Goal: Transaction & Acquisition: Purchase product/service

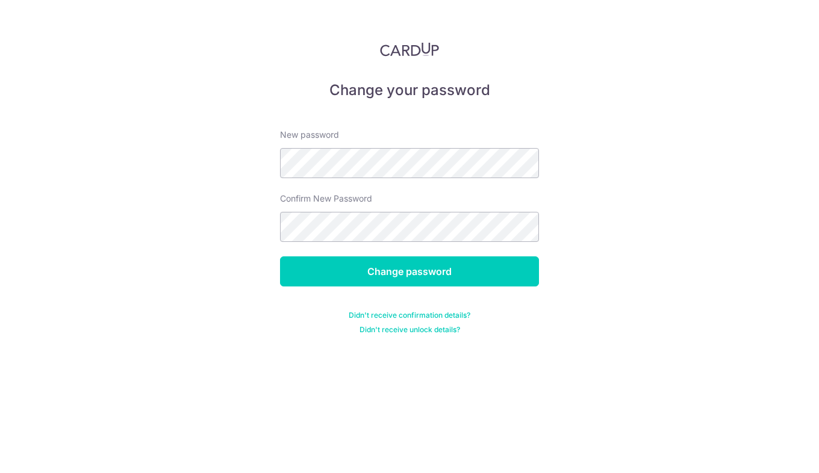
click at [365, 244] on form "New password Confirm New Password Change password Didn't receive confirmation d…" at bounding box center [409, 224] width 259 height 220
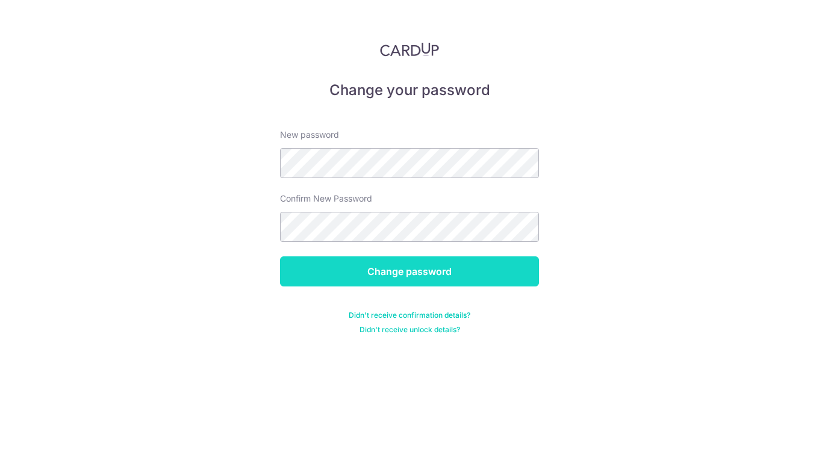
click at [453, 265] on input "Change password" at bounding box center [409, 271] width 259 height 30
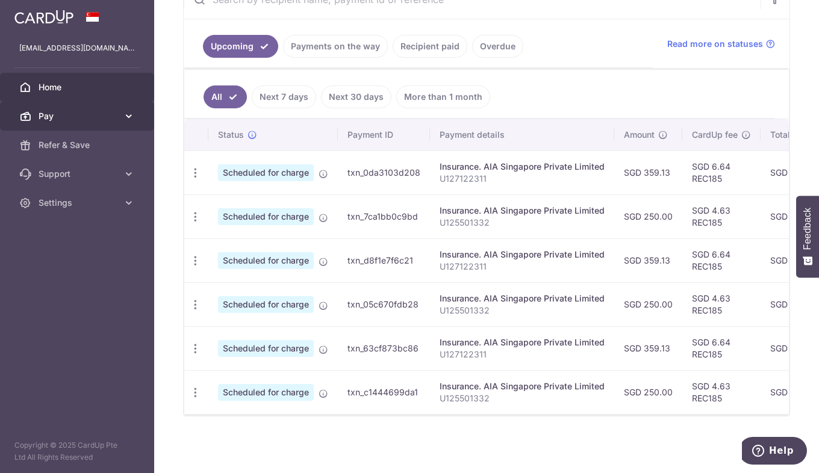
click at [96, 117] on span "Pay" at bounding box center [78, 116] width 79 height 12
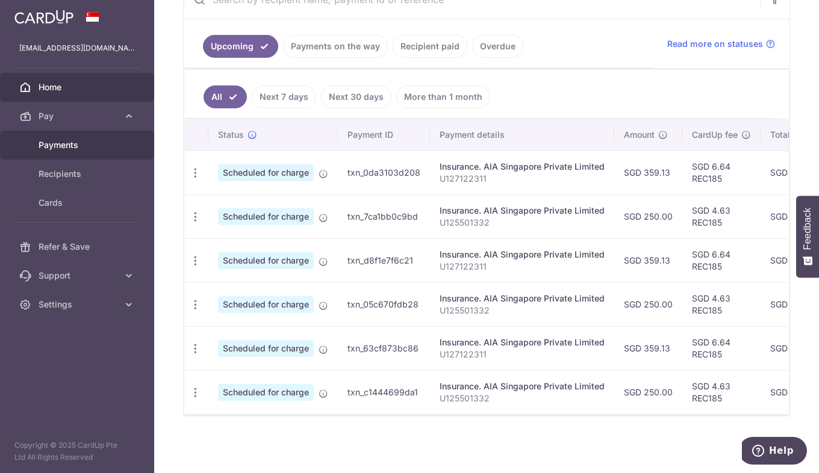
click at [82, 141] on span "Payments" at bounding box center [78, 145] width 79 height 12
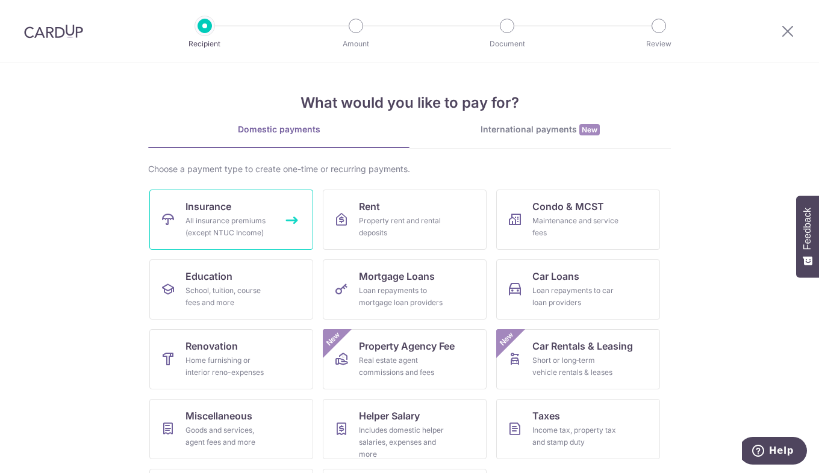
click at [228, 216] on div "All insurance premiums (except NTUC Income)" at bounding box center [228, 227] width 87 height 24
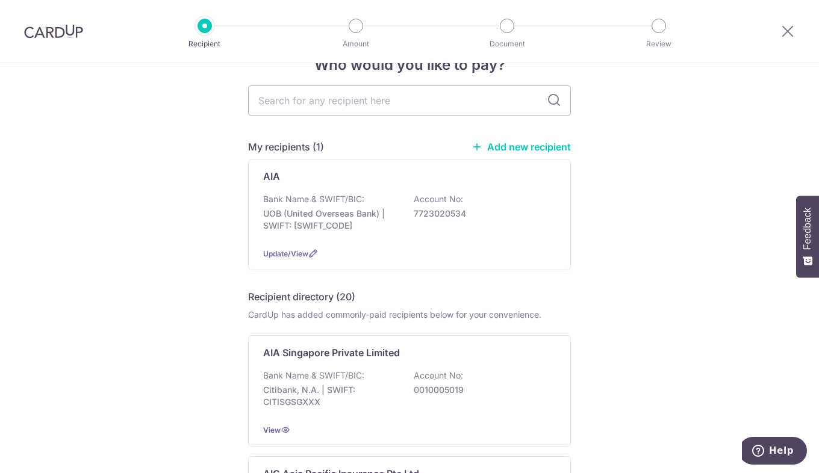
scroll to position [34, 0]
click at [475, 405] on div "Bank Name & SWIFT/BIC: Citibank, N.A. | SWIFT: CITISGSGXXX Account No: 00100050…" at bounding box center [409, 391] width 293 height 45
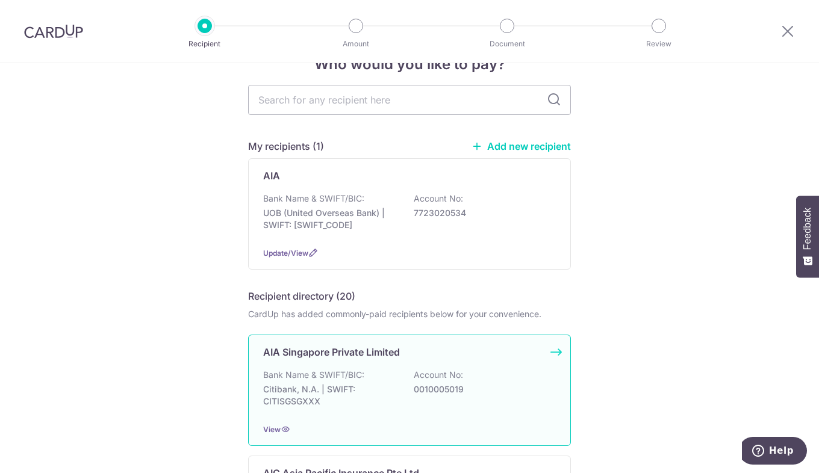
click at [475, 405] on div "Bank Name & SWIFT/BIC: Citibank, N.A. | SWIFT: CITISGSGXXX Account No: 00100050…" at bounding box center [409, 391] width 293 height 45
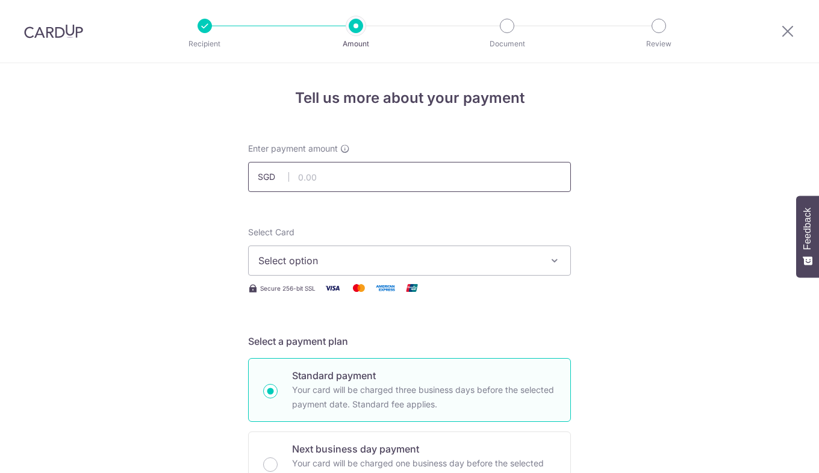
click at [375, 177] on input "text" at bounding box center [409, 177] width 323 height 30
type input "989.60"
click at [373, 265] on span "Select option" at bounding box center [398, 260] width 281 height 14
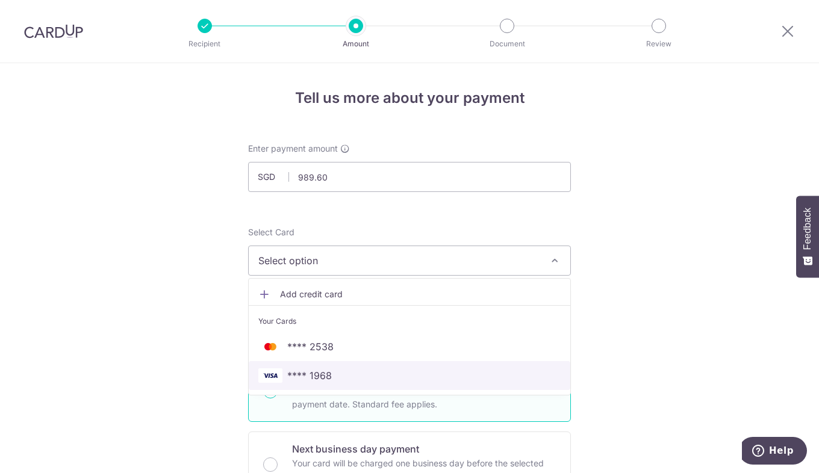
drag, startPoint x: 329, startPoint y: 387, endPoint x: 302, endPoint y: 371, distance: 31.3
click at [302, 371] on span "**** 1968" at bounding box center [309, 375] width 45 height 14
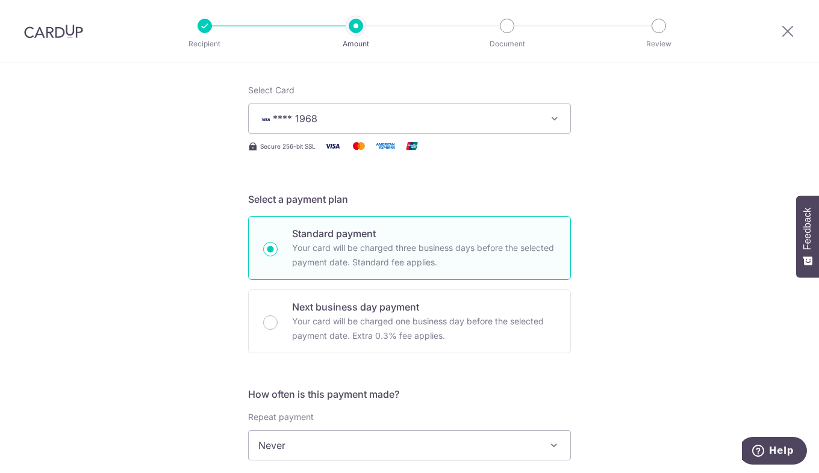
scroll to position [256, 0]
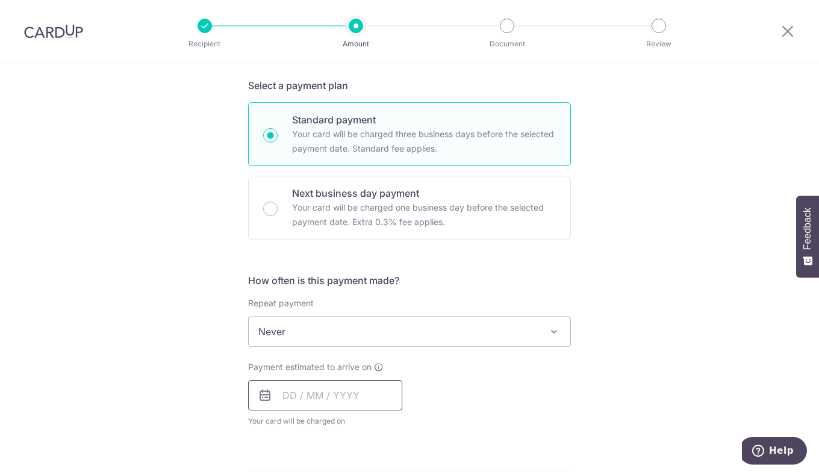
click at [331, 400] on input "text" at bounding box center [325, 395] width 154 height 30
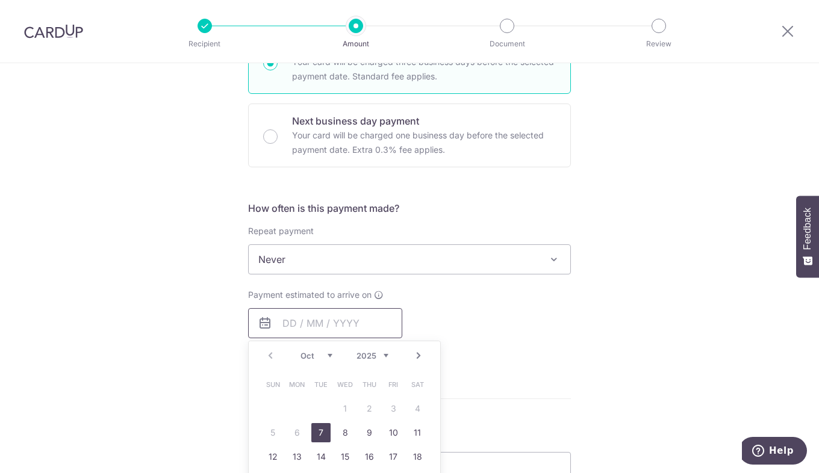
scroll to position [332, 0]
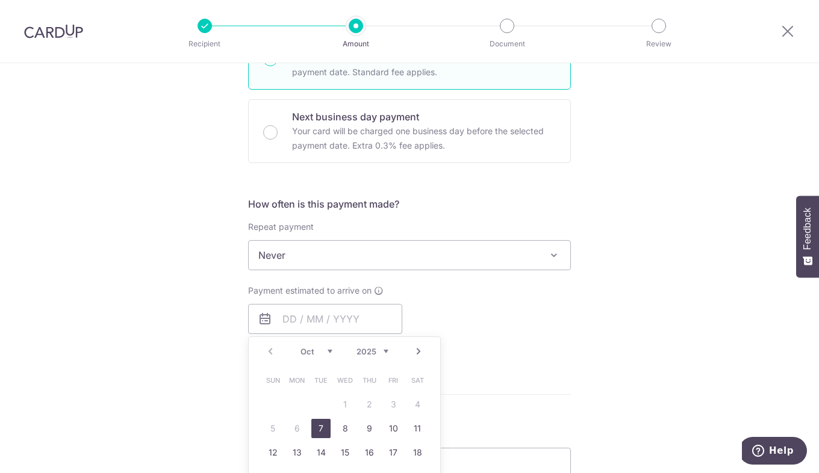
click at [317, 427] on link "7" at bounding box center [320, 428] width 19 height 19
type input "[DATE]"
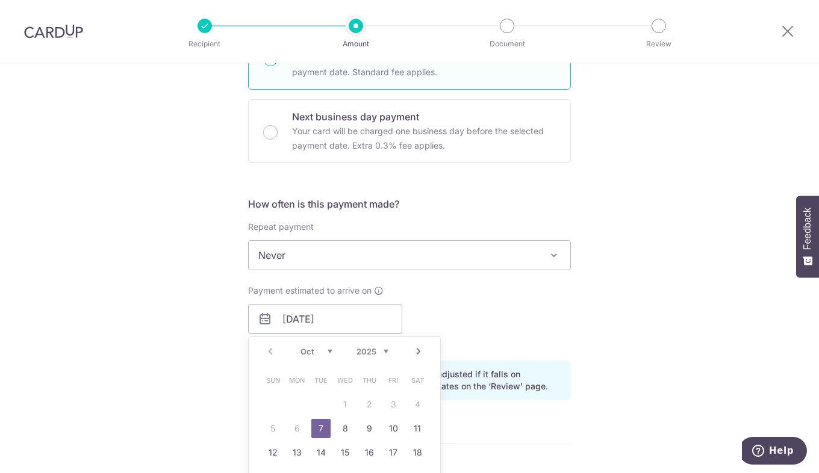
drag, startPoint x: 355, startPoint y: 314, endPoint x: 398, endPoint y: 389, distance: 87.4
click at [398, 389] on span "Fri" at bounding box center [392, 380] width 19 height 19
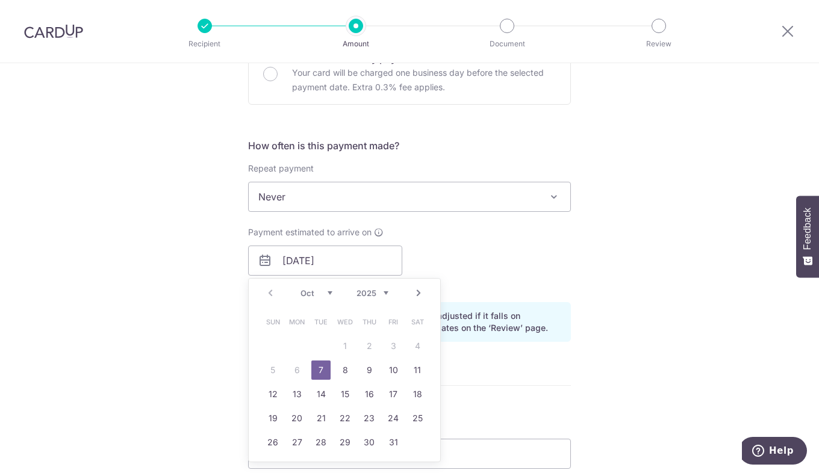
scroll to position [391, 0]
click at [382, 290] on select "2025 2026 2027 2028 2029 2030 2031 2032 2033 2034 2035" at bounding box center [372, 293] width 32 height 10
click at [356, 347] on table "Sun Mon Tue Wed Thu Fri Sat 1 2 3 4 5 6 7 8 9 10 11 12 13 14 15 16 17 18 19 20 …" at bounding box center [345, 381] width 169 height 144
click at [474, 229] on div "Payment estimated to arrive on [DATE] Prev Next Oct Nov [DATE] 2026 2027 2028 2…" at bounding box center [409, 259] width 337 height 66
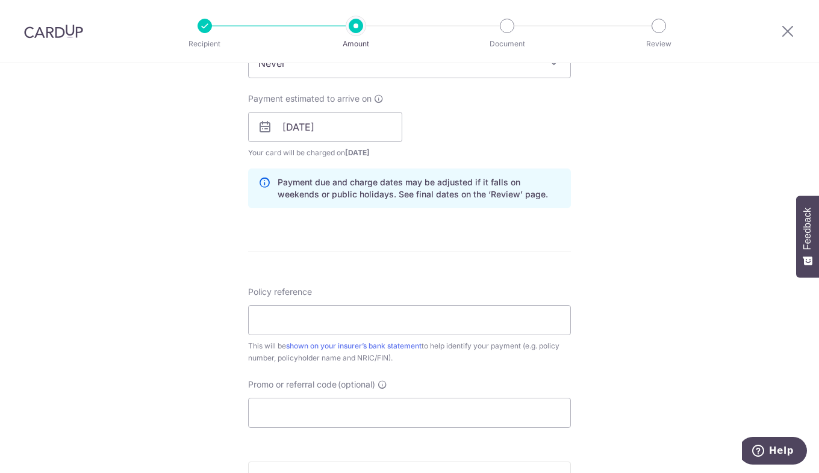
scroll to position [523, 0]
click at [423, 308] on input "Policy reference" at bounding box center [409, 321] width 323 height 30
paste input "E240083476"
click at [276, 326] on input "E240083476" at bounding box center [409, 321] width 323 height 30
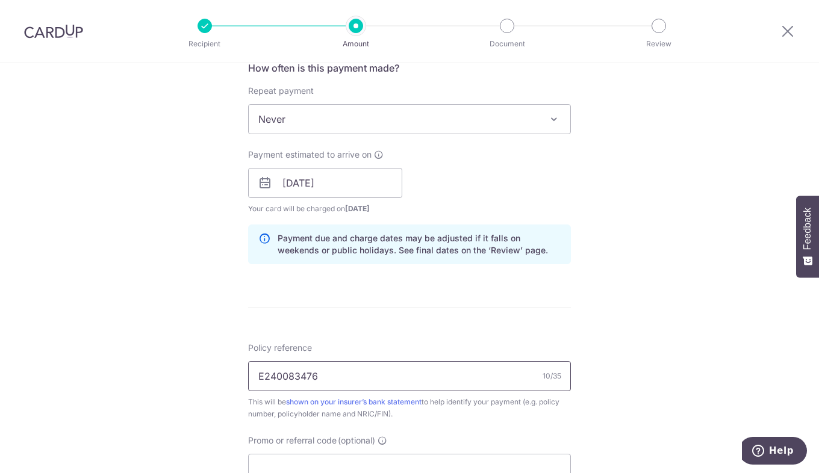
scroll to position [467, 0]
type input "E240083476"
click at [348, 181] on input "[DATE]" at bounding box center [325, 184] width 154 height 30
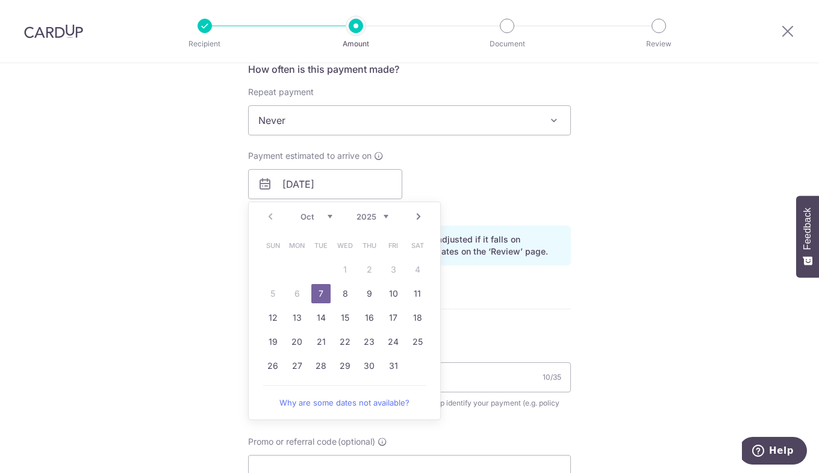
click at [448, 185] on div "Payment estimated to arrive on [DATE] Prev Next Oct Nov [DATE] 2026 2027 2028 2…" at bounding box center [409, 183] width 337 height 66
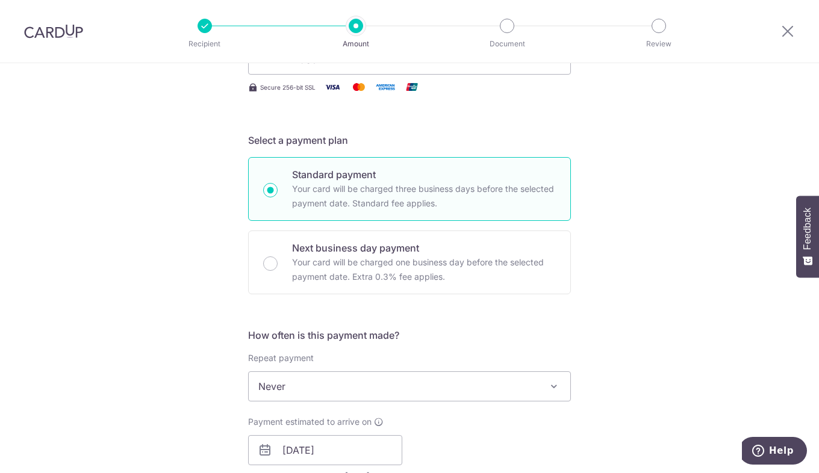
scroll to position [200, 0]
click at [405, 258] on p "Your card will be charged one business day before the selected payment date. Ex…" at bounding box center [424, 270] width 264 height 29
click at [278, 258] on input "Next business day payment Your card will be charged one business day before the…" at bounding box center [270, 264] width 14 height 14
radio input "false"
radio input "true"
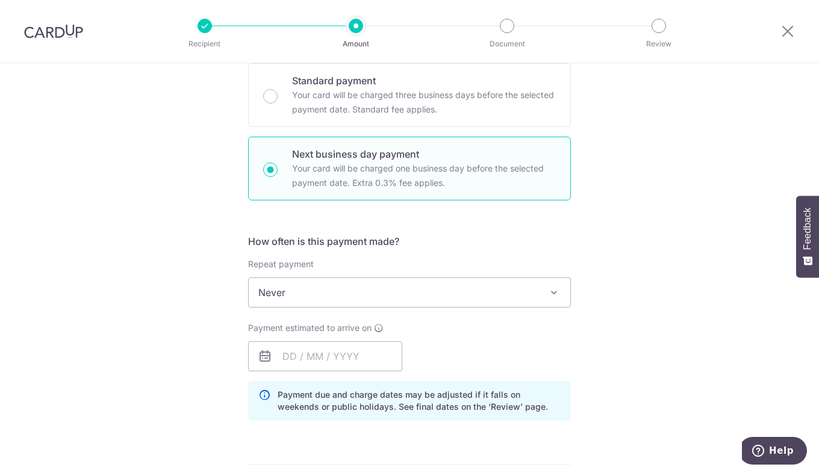
scroll to position [297, 0]
click at [368, 279] on span "Never" at bounding box center [409, 290] width 321 height 29
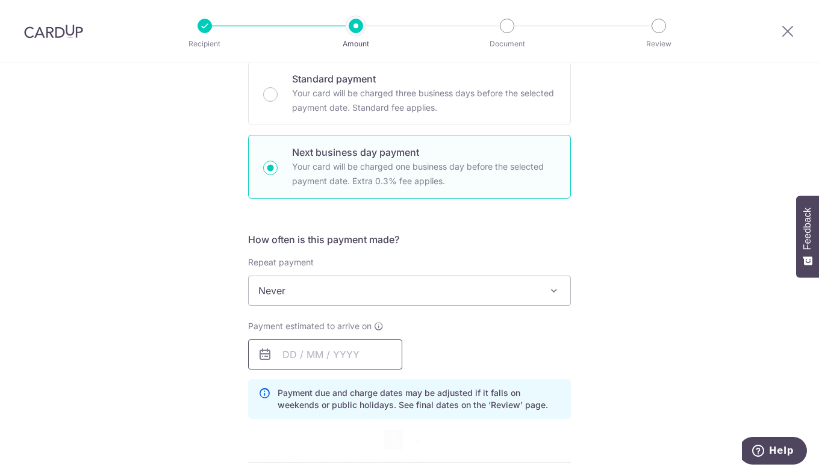
click at [287, 354] on input "text" at bounding box center [325, 355] width 154 height 30
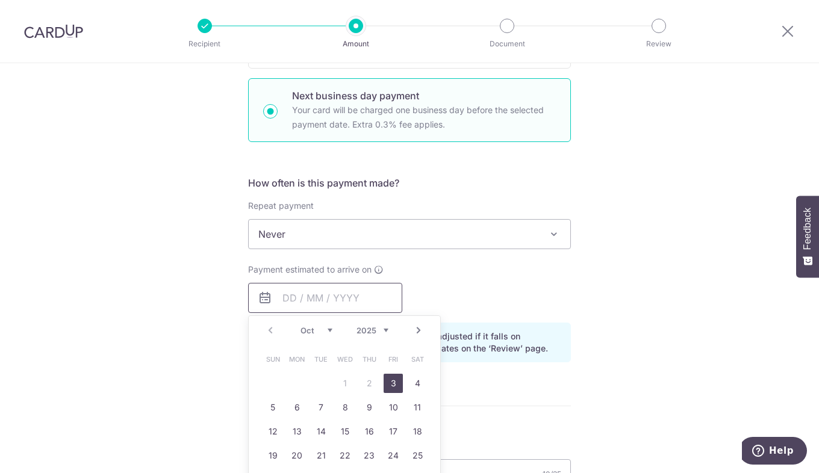
scroll to position [354, 0]
click at [387, 382] on link "3" at bounding box center [392, 382] width 19 height 19
type input "[DATE]"
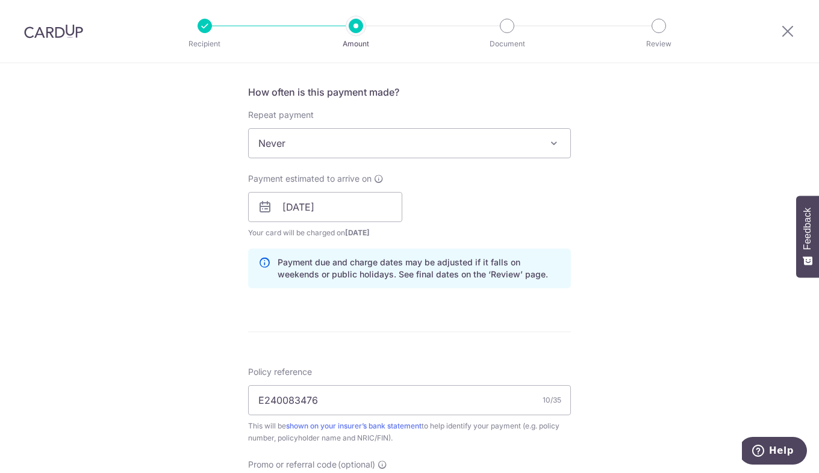
scroll to position [448, 0]
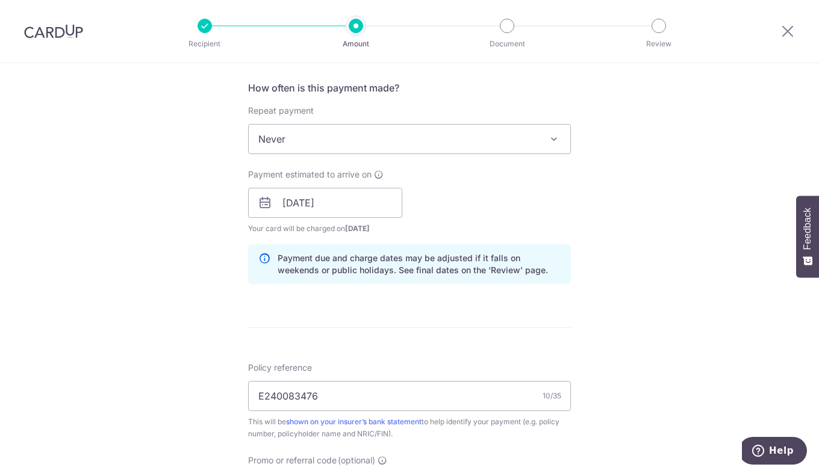
click at [391, 137] on span "Never" at bounding box center [409, 139] width 321 height 29
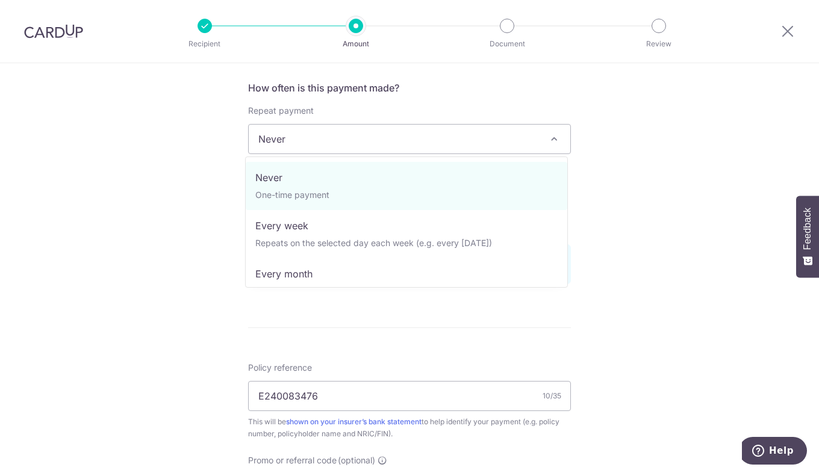
click at [391, 137] on span "Never" at bounding box center [409, 139] width 321 height 29
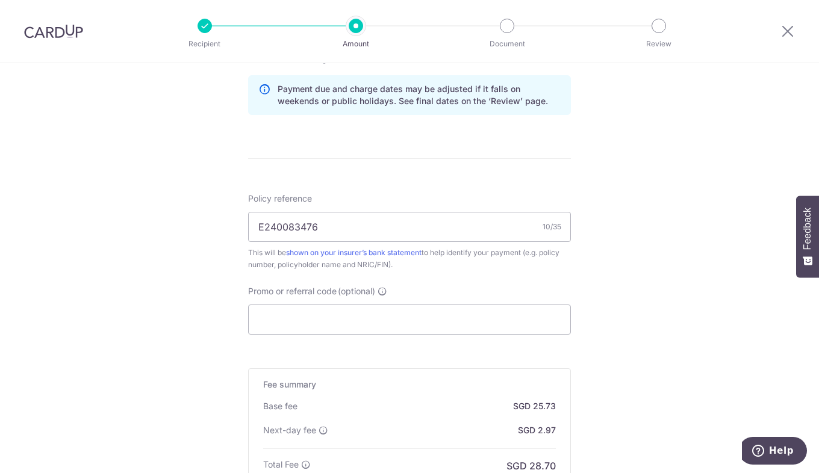
scroll to position [620, 0]
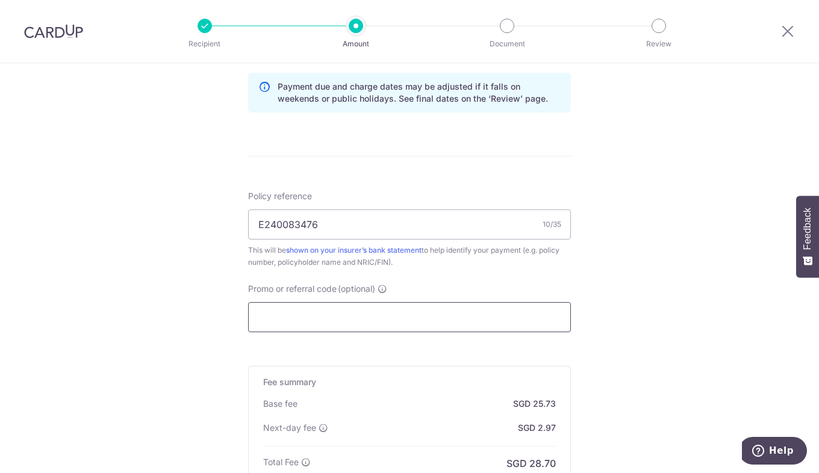
click at [364, 303] on input "Promo or referral code (optional)" at bounding box center [409, 317] width 323 height 30
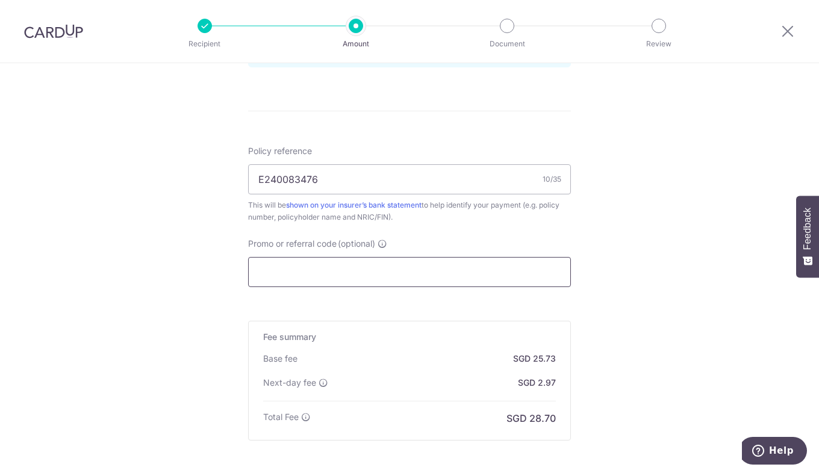
scroll to position [669, 0]
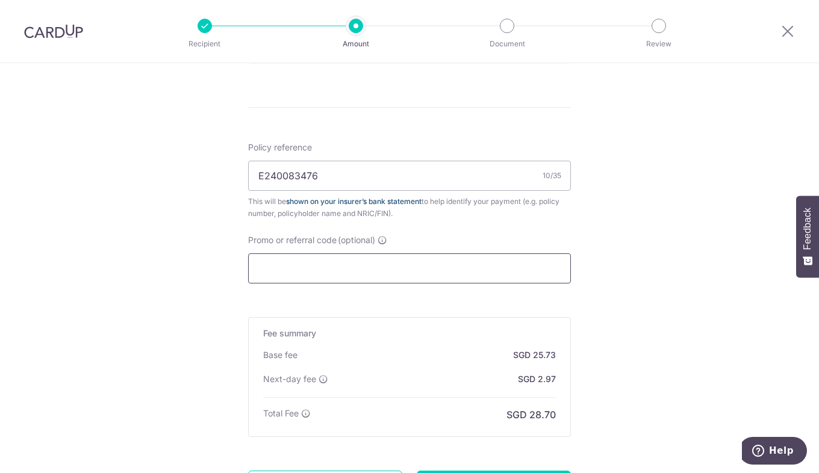
paste input "OFF225"
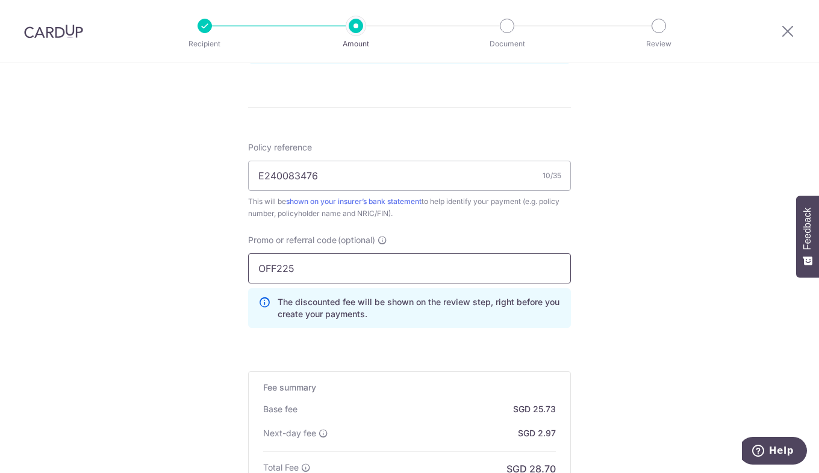
type input "OFF225"
click at [645, 309] on div "Tell us more about your payment Enter payment amount SGD 989.60 989.60 Select C…" at bounding box center [409, 19] width 819 height 1251
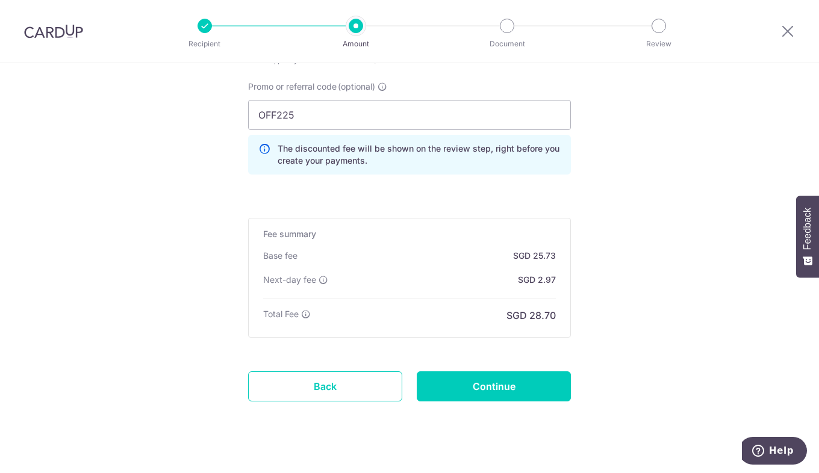
scroll to position [792, 0]
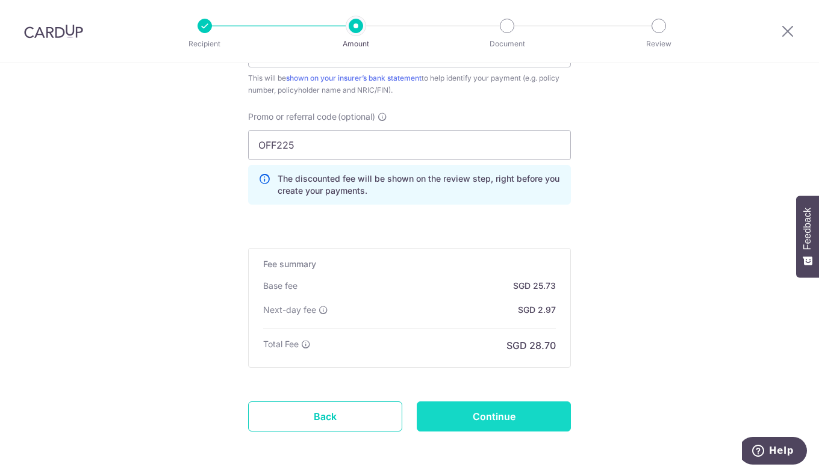
click at [498, 414] on input "Continue" at bounding box center [494, 417] width 154 height 30
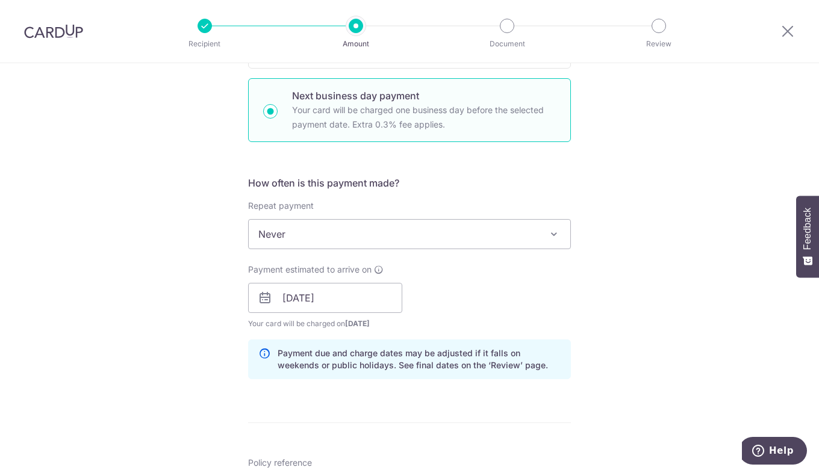
scroll to position [342, 0]
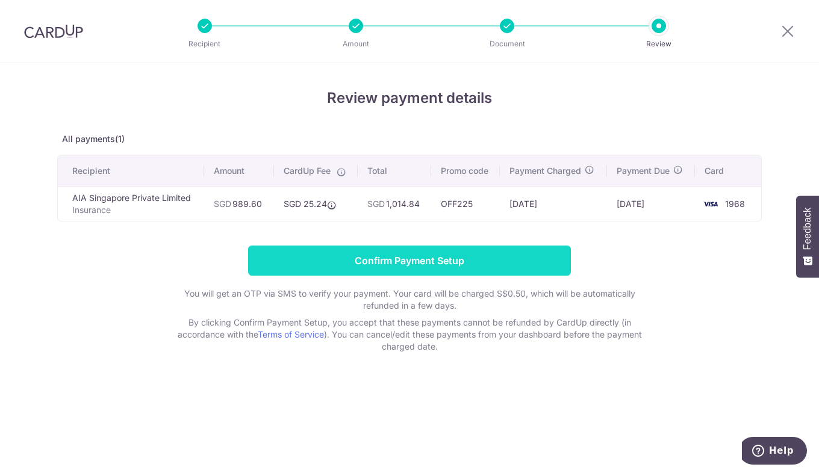
click at [389, 268] on input "Confirm Payment Setup" at bounding box center [409, 261] width 323 height 30
